Goal: Obtain resource: Obtain resource

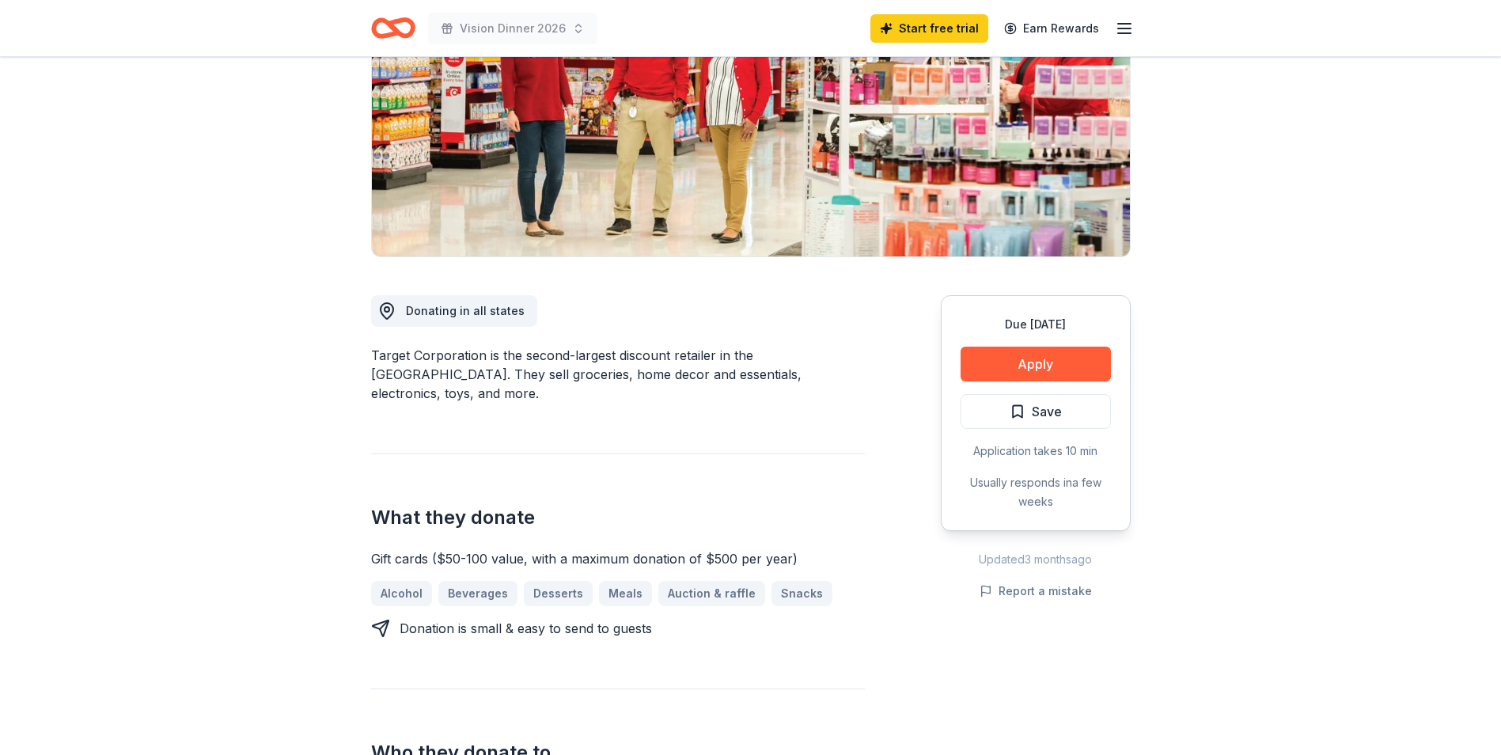
scroll to position [237, 0]
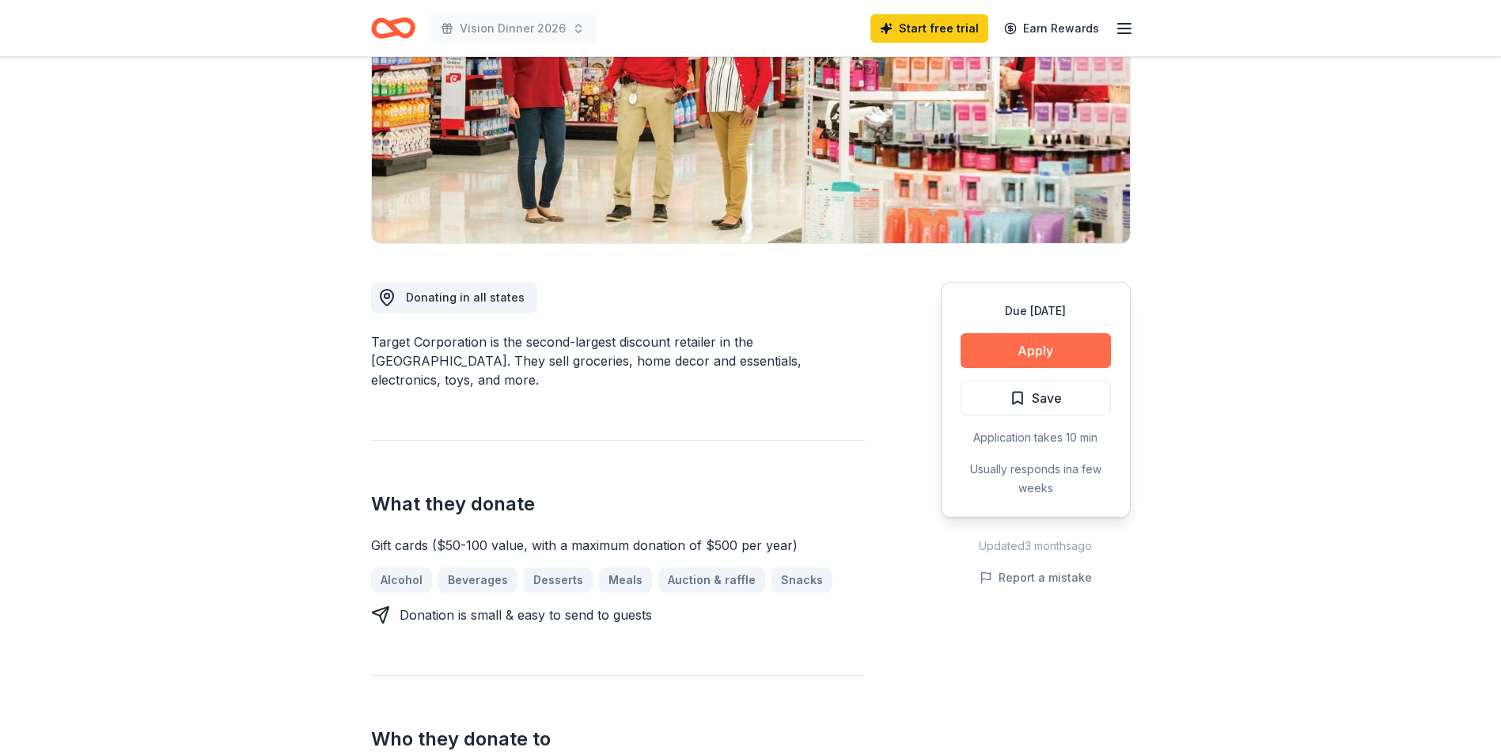
click at [1001, 355] on button "Apply" at bounding box center [1035, 350] width 150 height 35
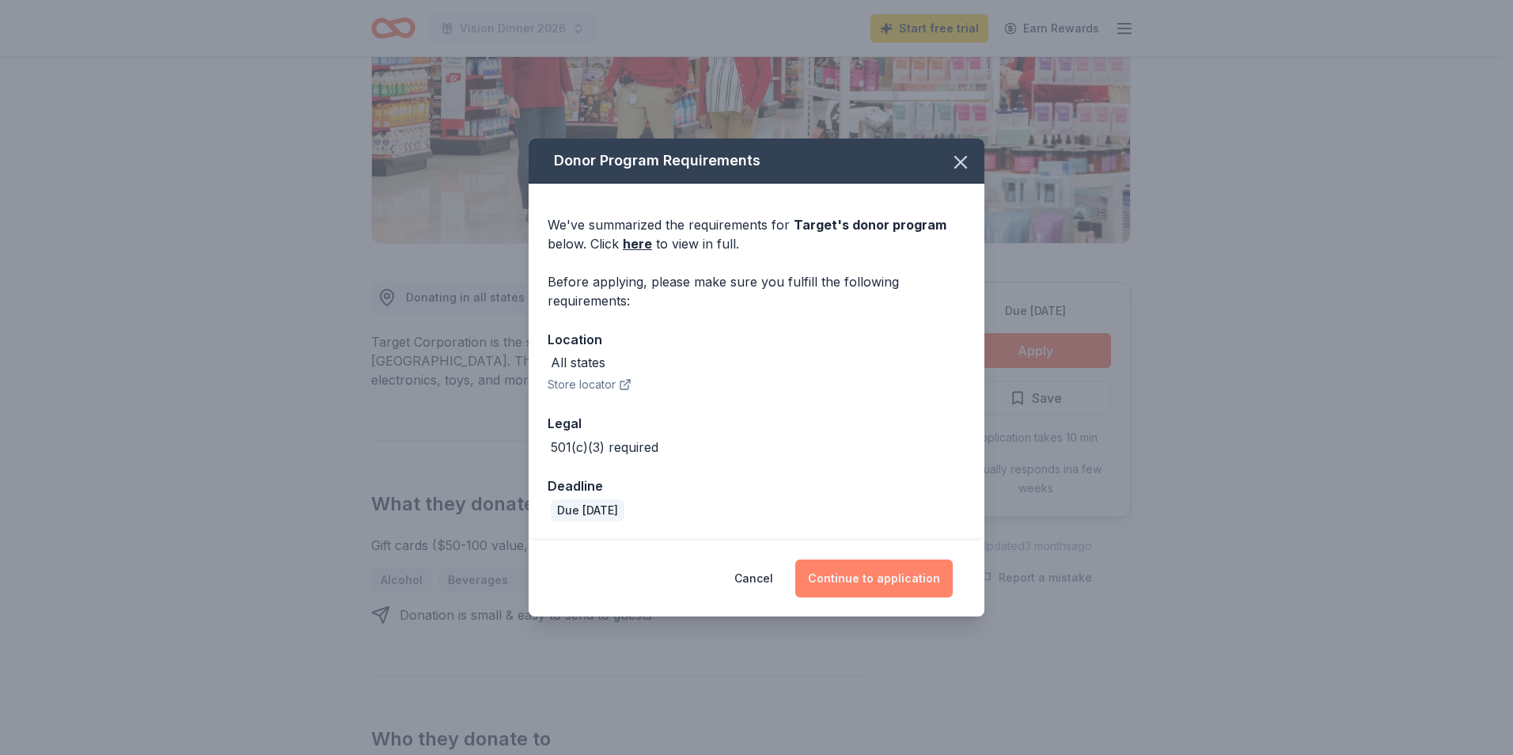
click at [848, 519] on button "Continue to application" at bounding box center [873, 578] width 157 height 38
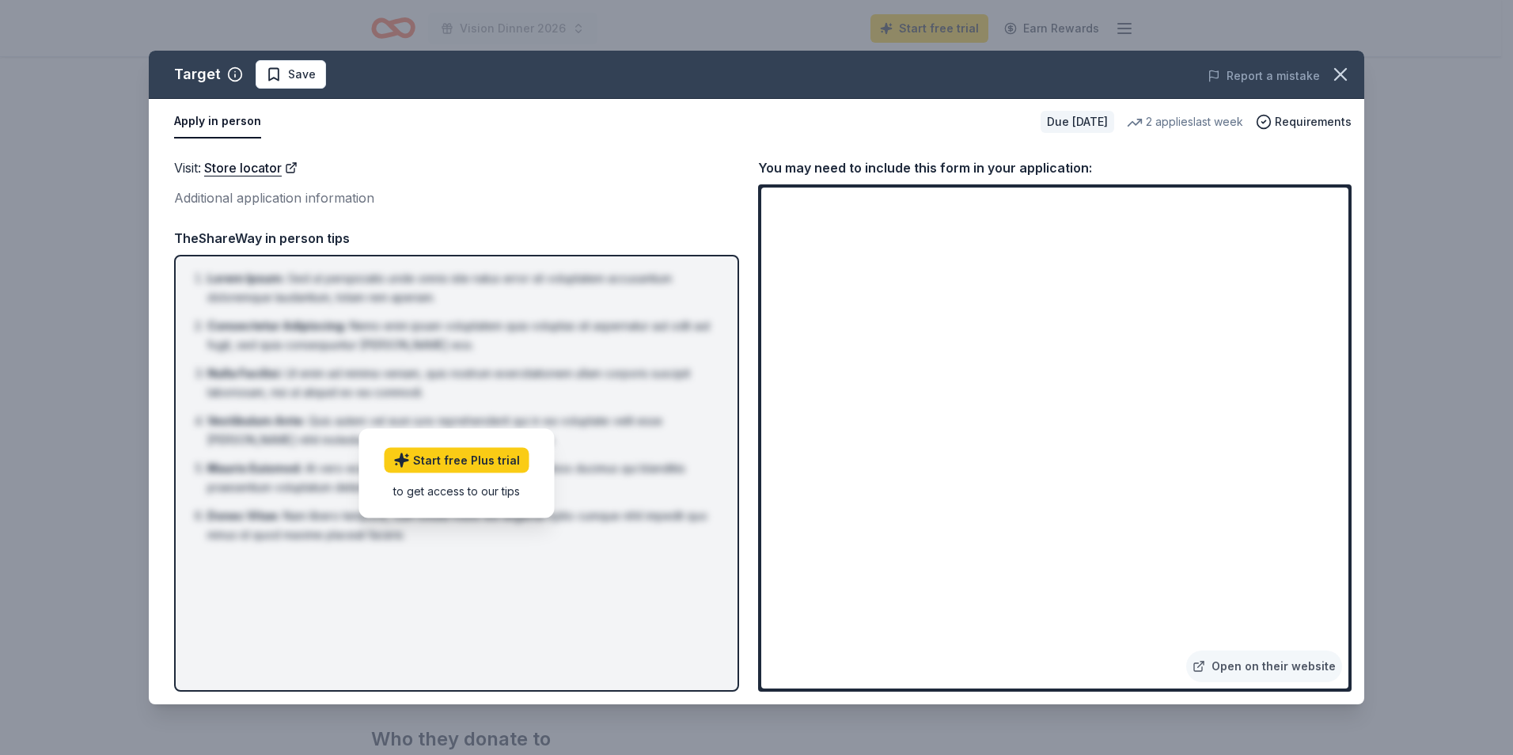
click at [577, 108] on div "Apply in person" at bounding box center [601, 121] width 854 height 33
click at [1001, 73] on icon "button" at bounding box center [1340, 74] width 22 height 22
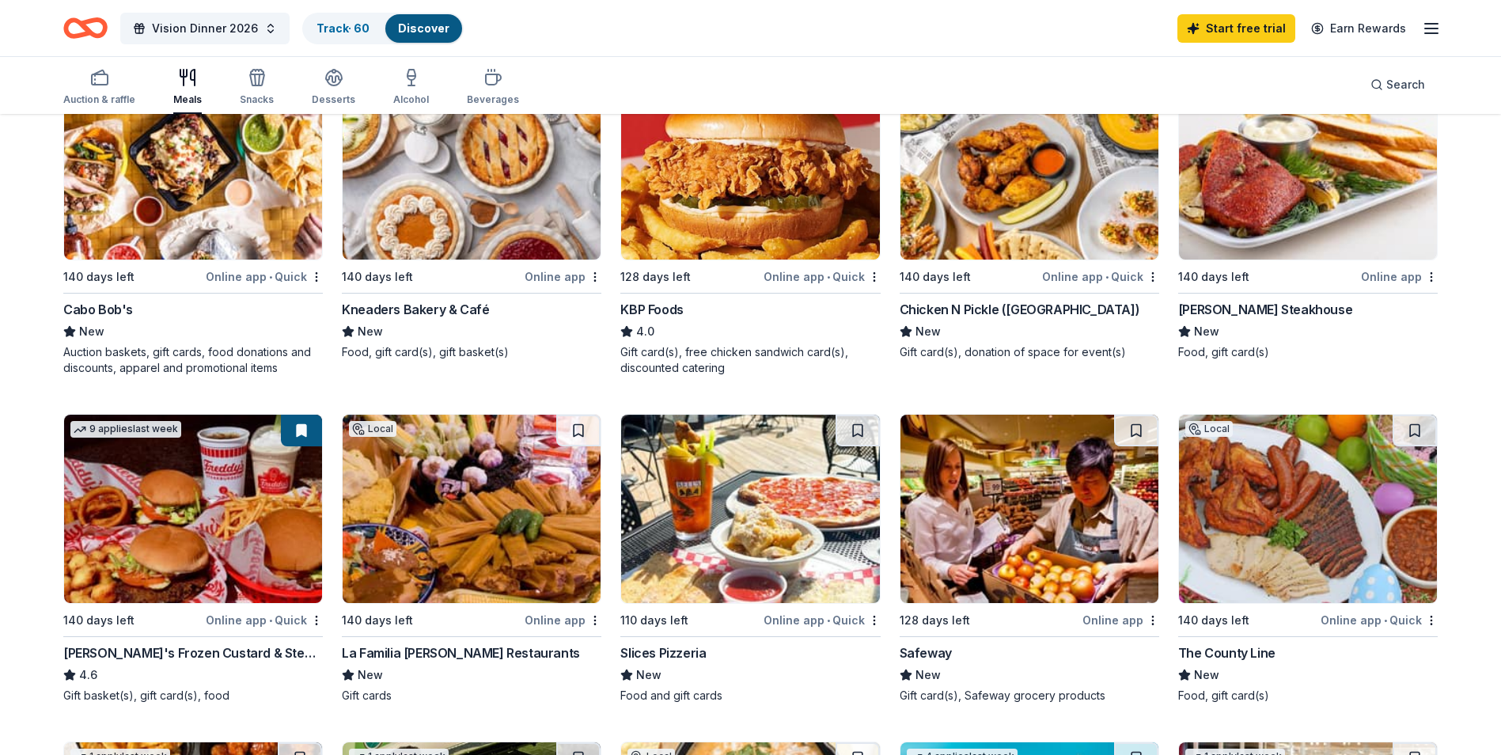
scroll to position [316, 0]
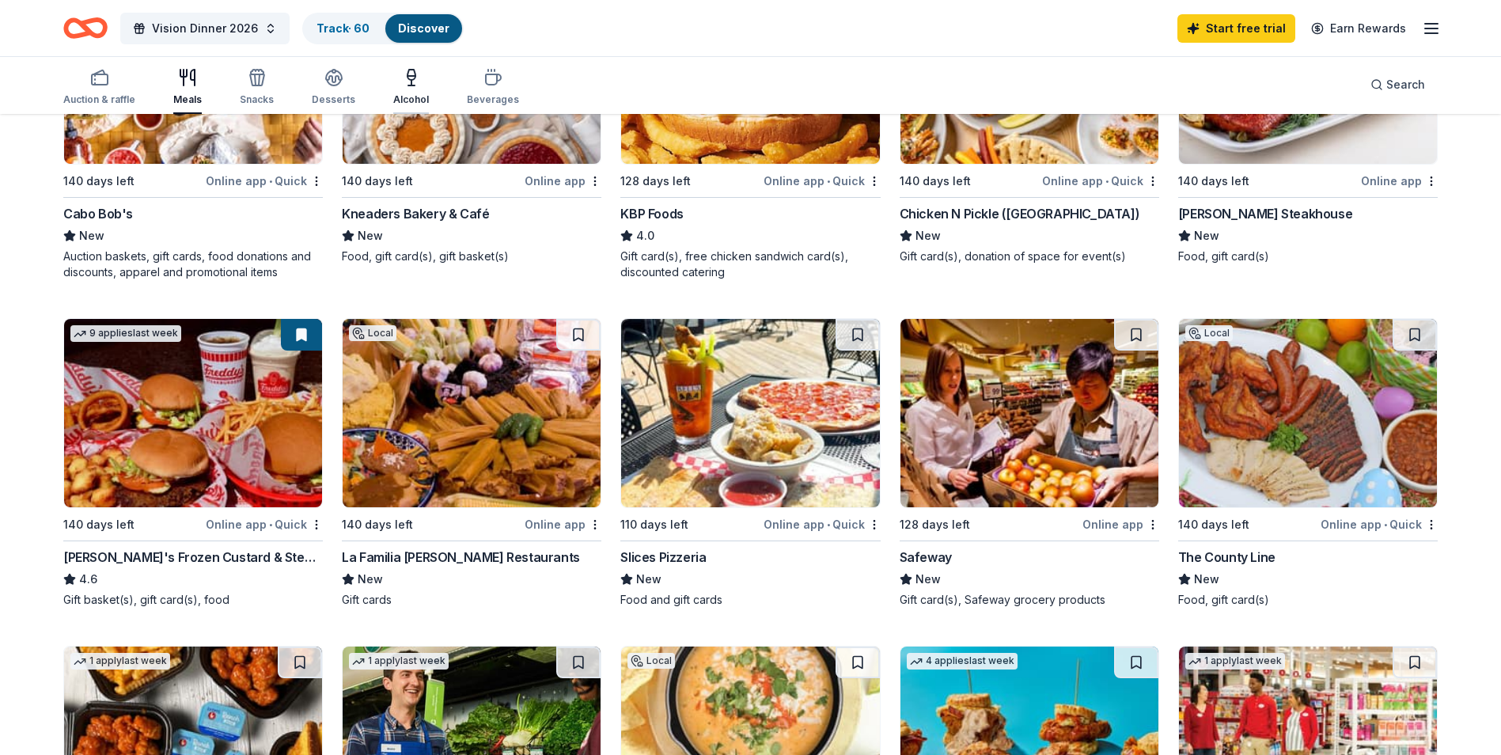
click at [408, 85] on icon "button" at bounding box center [411, 85] width 6 height 0
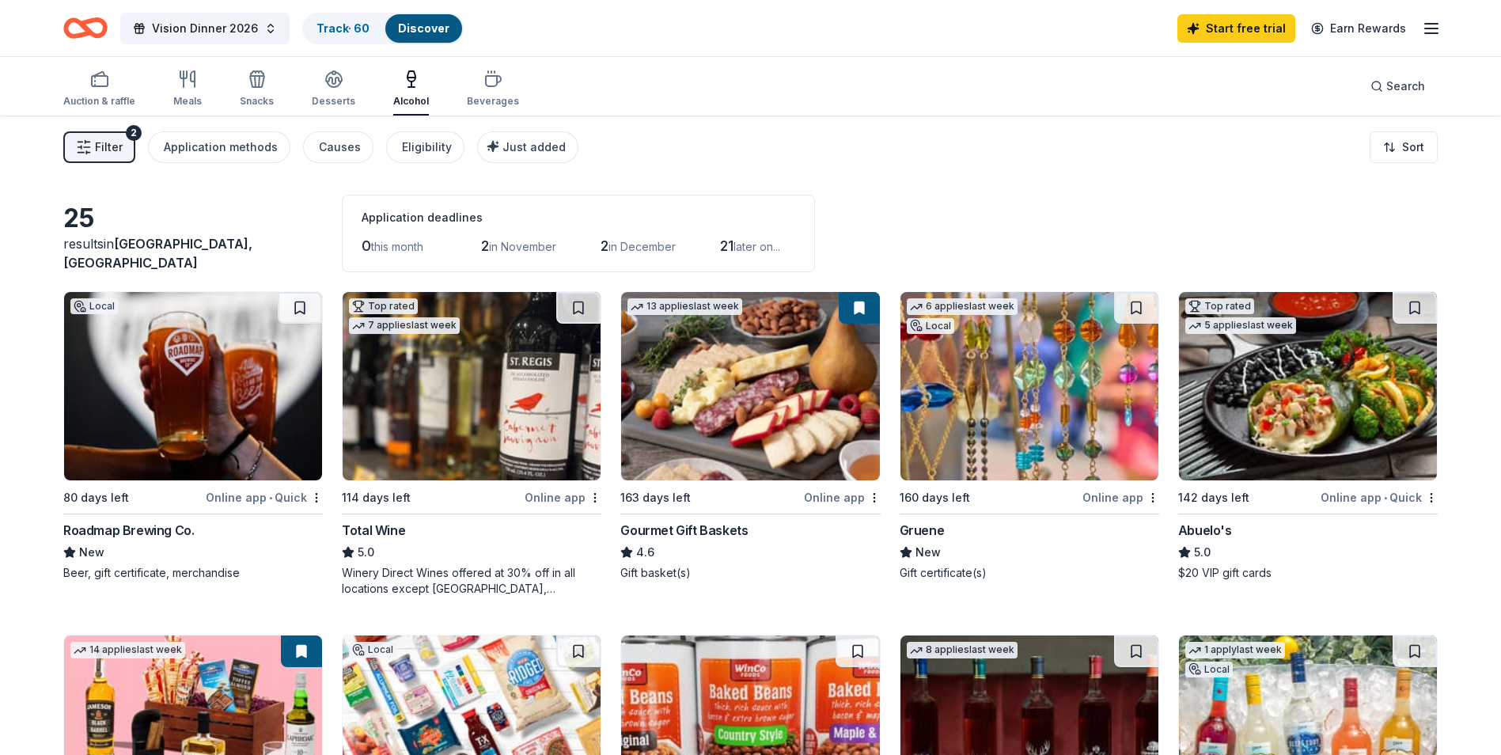
click at [680, 412] on img at bounding box center [750, 386] width 258 height 188
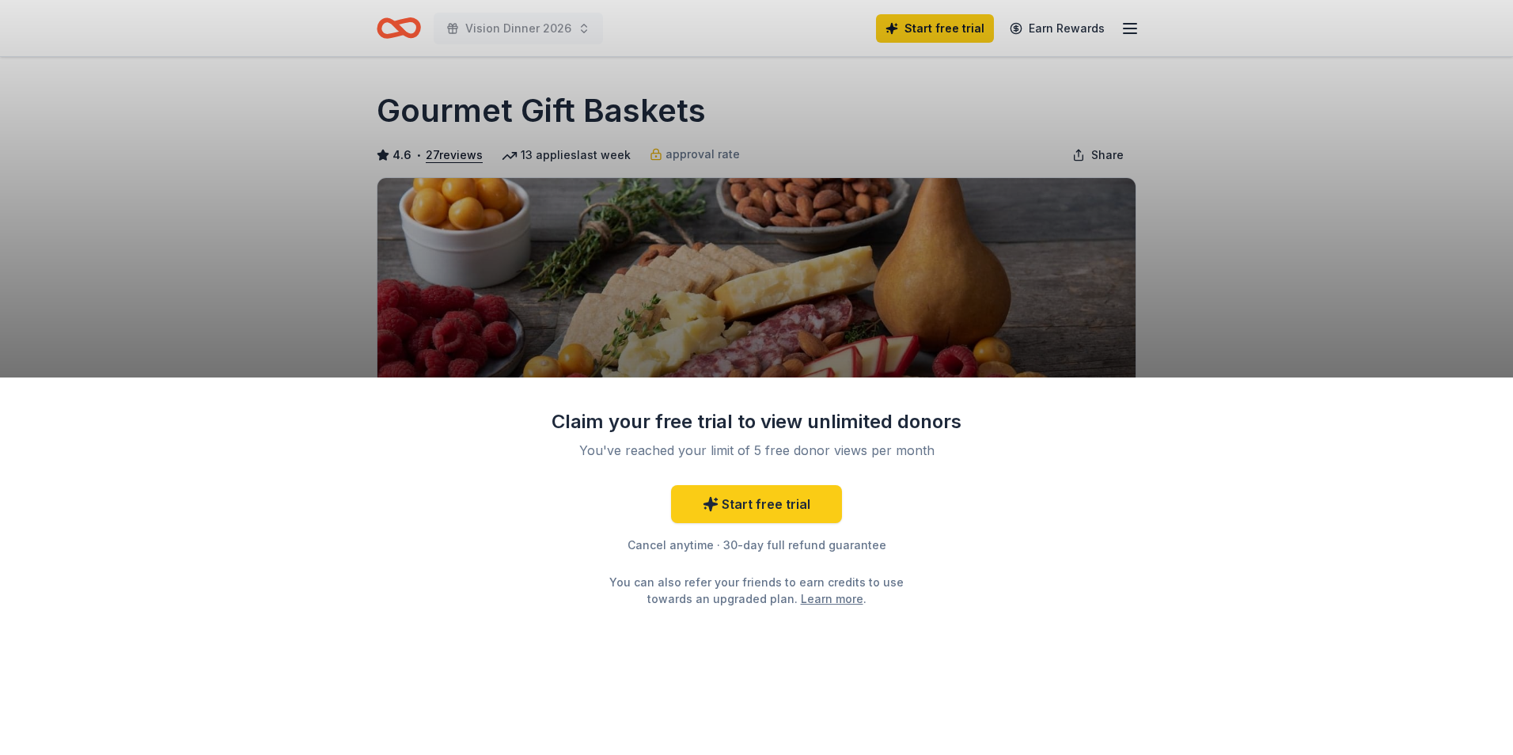
click at [1037, 585] on div "Claim your free trial to view unlimited donors You've reached your limit of 5 f…" at bounding box center [756, 565] width 1513 height 377
